Goal: Information Seeking & Learning: Check status

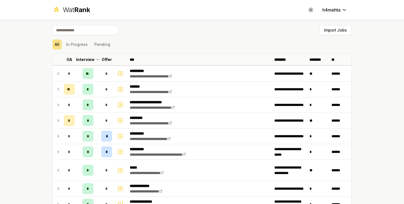
scroll to position [679, 0]
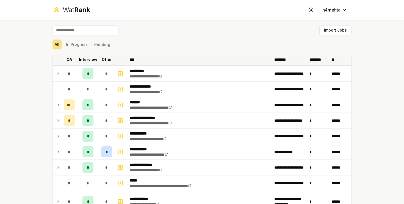
click at [81, 59] on p "Interview" at bounding box center [88, 59] width 18 height 5
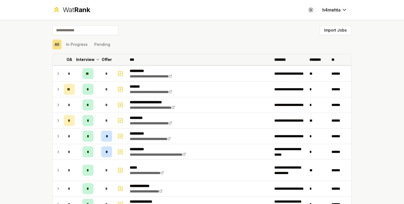
click at [105, 59] on p "Offer" at bounding box center [107, 59] width 10 height 5
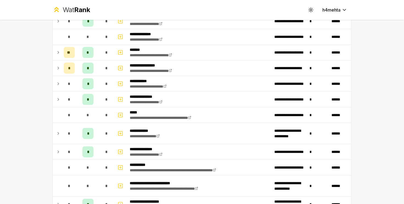
scroll to position [792, 0]
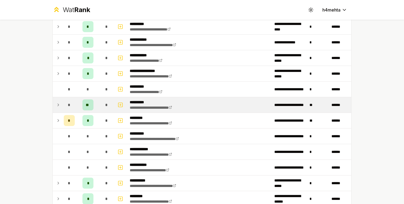
click at [62, 107] on td "*" at bounding box center [69, 104] width 15 height 15
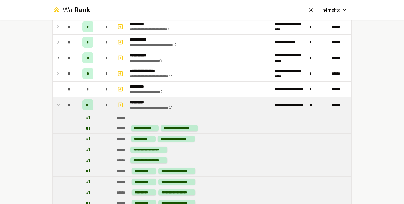
click at [62, 107] on td "*" at bounding box center [69, 104] width 15 height 15
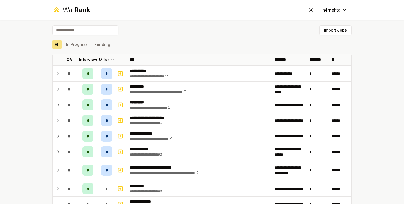
scroll to position [514, 0]
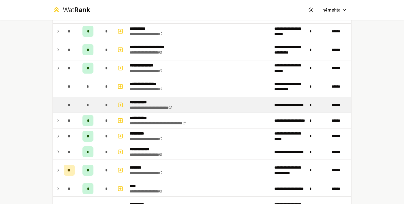
click at [87, 104] on span "*" at bounding box center [88, 104] width 2 height 5
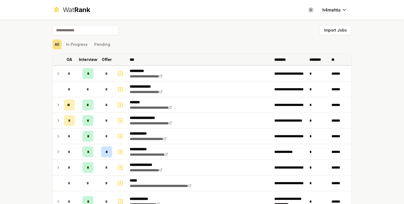
click at [111, 65] on th "Offer" at bounding box center [106, 59] width 15 height 11
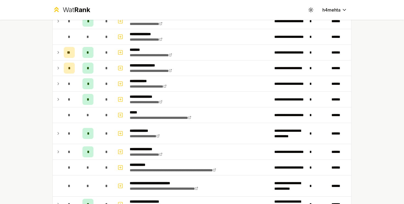
scroll to position [792, 0]
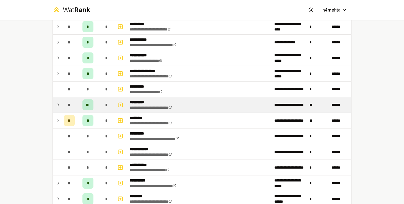
click at [70, 106] on span "*" at bounding box center [69, 104] width 2 height 5
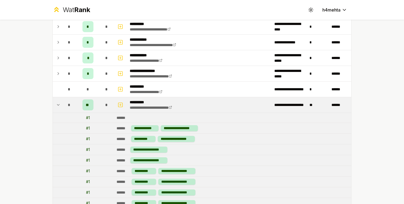
click at [68, 106] on span "*" at bounding box center [69, 104] width 2 height 5
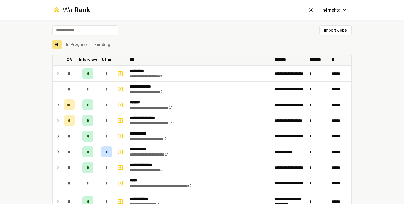
click at [107, 55] on th "Offer" at bounding box center [106, 59] width 15 height 11
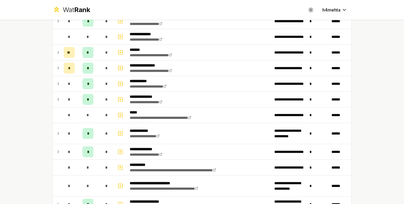
scroll to position [792, 0]
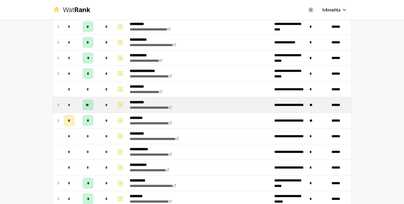
click at [61, 103] on td at bounding box center [57, 104] width 9 height 15
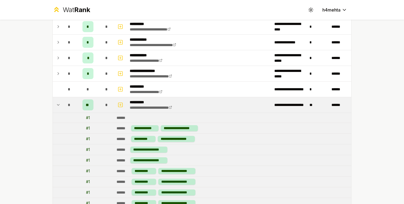
click at [62, 103] on td "*" at bounding box center [69, 104] width 15 height 15
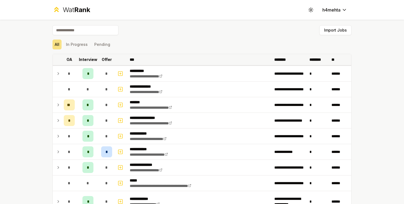
click at [101, 61] on th "Offer" at bounding box center [106, 59] width 15 height 11
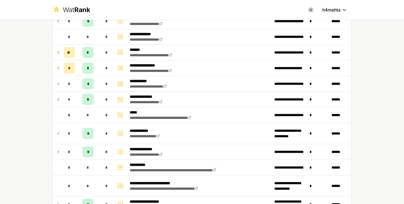
scroll to position [792, 0]
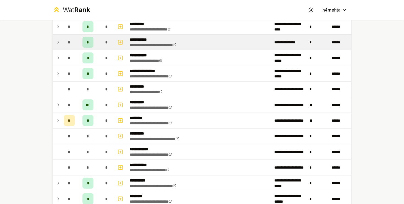
click at [94, 42] on td "*" at bounding box center [88, 42] width 22 height 15
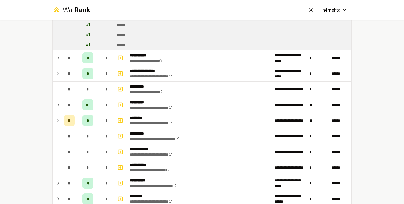
scroll to position [25, 0]
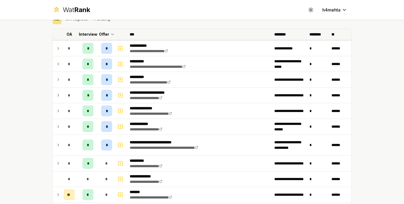
click at [102, 33] on p "Offer" at bounding box center [104, 34] width 10 height 5
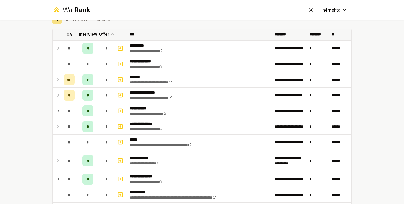
click at [102, 33] on p "Offer" at bounding box center [104, 34] width 10 height 5
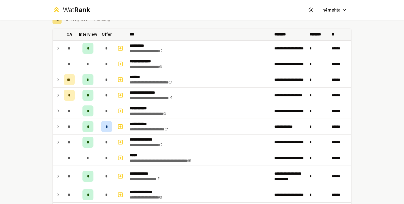
click at [101, 33] on th "Offer" at bounding box center [106, 34] width 15 height 11
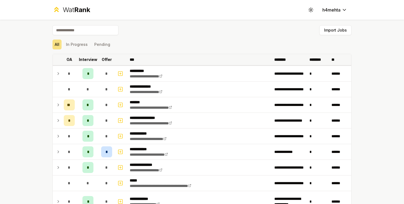
click at [99, 55] on th "Interview" at bounding box center [88, 59] width 22 height 11
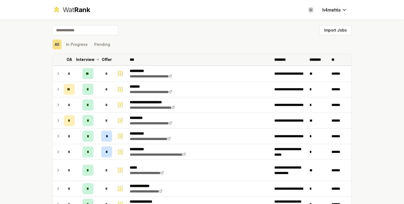
click at [100, 58] on th "Offer" at bounding box center [106, 59] width 15 height 11
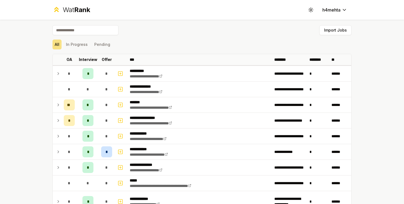
click at [104, 58] on p "Offer" at bounding box center [107, 59] width 10 height 5
click at [105, 58] on p "Offer" at bounding box center [107, 59] width 10 height 5
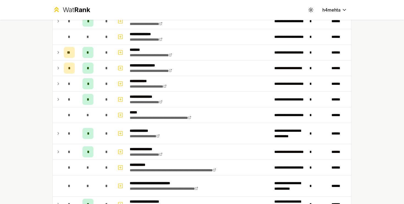
scroll to position [792, 0]
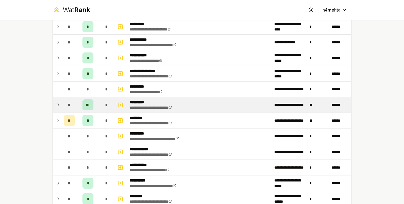
click at [62, 106] on td "*" at bounding box center [69, 104] width 15 height 15
